Goal: Check status: Check status

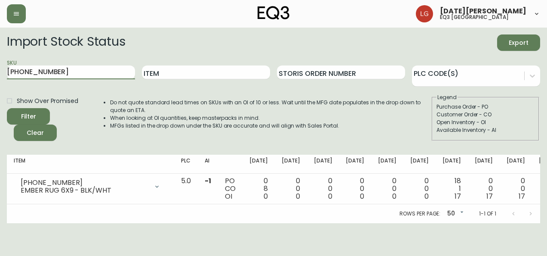
click at [0, 57] on html "[DATE][PERSON_NAME] eq3 [GEOGRAPHIC_DATA] Import Stock Status Export SKU [PHONE…" at bounding box center [273, 111] width 547 height 223
click at [7, 108] on button "Filter" at bounding box center [28, 116] width 43 height 16
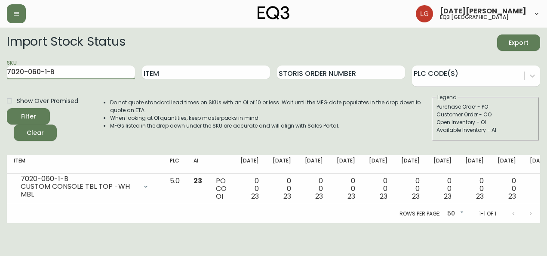
drag, startPoint x: 50, startPoint y: 71, endPoint x: -2, endPoint y: 64, distance: 52.1
click at [0, 64] on html "[DATE][PERSON_NAME] eq3 [GEOGRAPHIC_DATA] Import Stock Status Export SKU 7020-0…" at bounding box center [273, 111] width 547 height 223
paste input "4-A"
click at [7, 108] on button "Filter" at bounding box center [28, 116] width 43 height 16
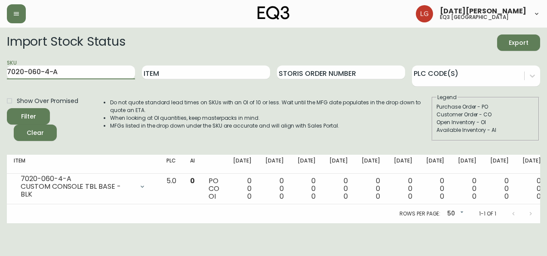
drag, startPoint x: 73, startPoint y: 71, endPoint x: 0, endPoint y: 72, distance: 73.2
click at [0, 72] on html "[DATE][PERSON_NAME] eq3 [GEOGRAPHIC_DATA] Import Stock Status Export SKU 7020-0…" at bounding box center [273, 111] width 547 height 223
paste input "[PHONE_NUMBER]"
type input "[PHONE_NUMBER]"
click at [7, 108] on button "Filter" at bounding box center [28, 116] width 43 height 16
